Goal: Find specific page/section: Find specific page/section

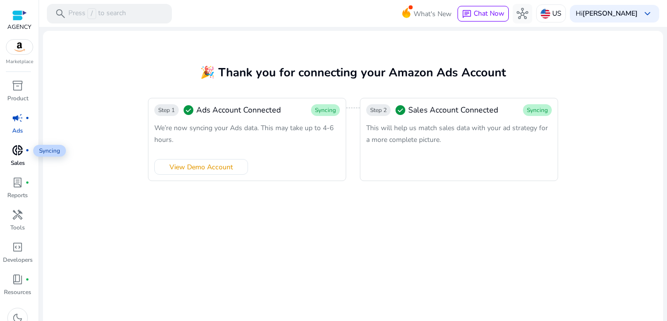
click at [21, 154] on span "donut_small" at bounding box center [18, 150] width 12 height 12
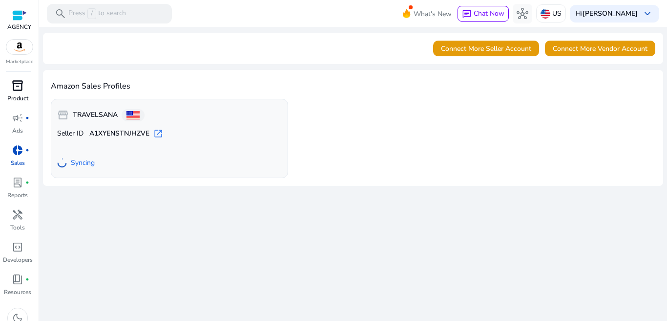
click at [18, 90] on span "inventory_2" at bounding box center [18, 86] width 12 height 12
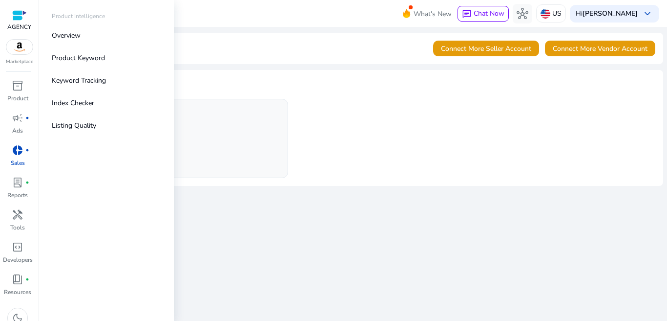
click at [17, 50] on img at bounding box center [19, 47] width 26 height 15
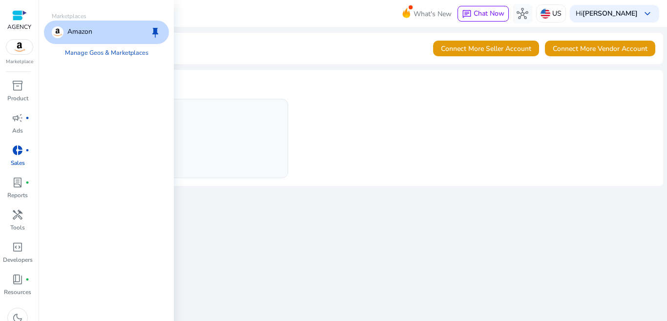
click at [94, 35] on div "Amazon keep" at bounding box center [106, 32] width 125 height 23
click at [71, 33] on p "Amazon" at bounding box center [79, 32] width 25 height 12
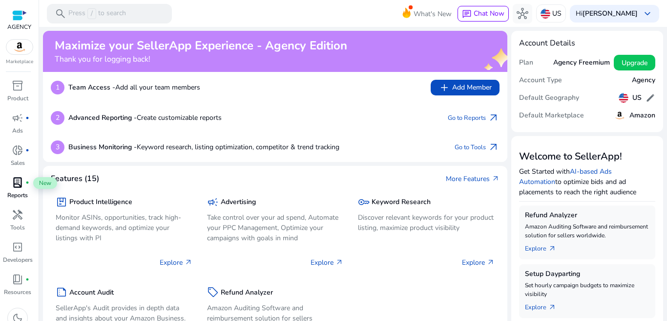
click at [17, 178] on span "lab_profile" at bounding box center [18, 182] width 12 height 12
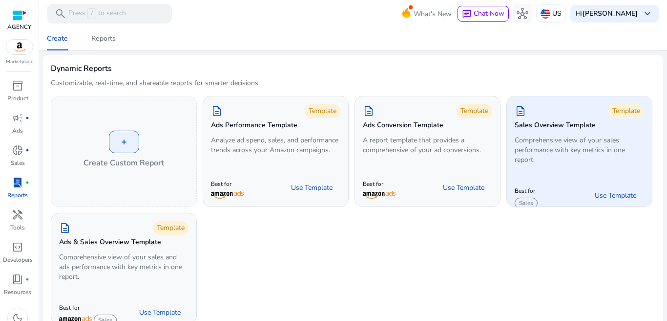
click at [593, 162] on p "Comprehensive view of your sales performance with key metrics in one report." at bounding box center [579, 149] width 129 height 29
